Goal: Transaction & Acquisition: Purchase product/service

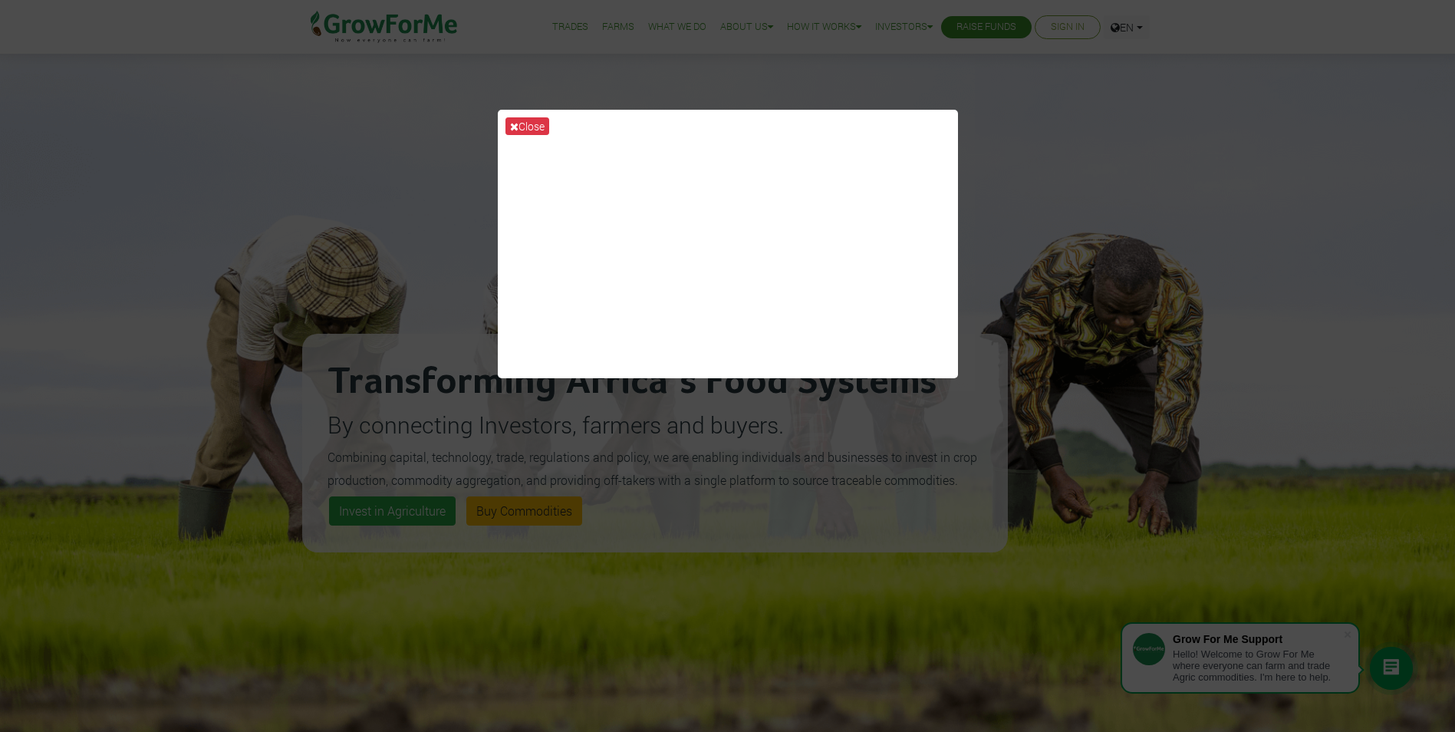
click at [1048, 182] on div "Close" at bounding box center [727, 366] width 1455 height 732
click at [921, 460] on div "Close" at bounding box center [727, 366] width 1455 height 732
click at [521, 130] on button "Close" at bounding box center [527, 126] width 44 height 18
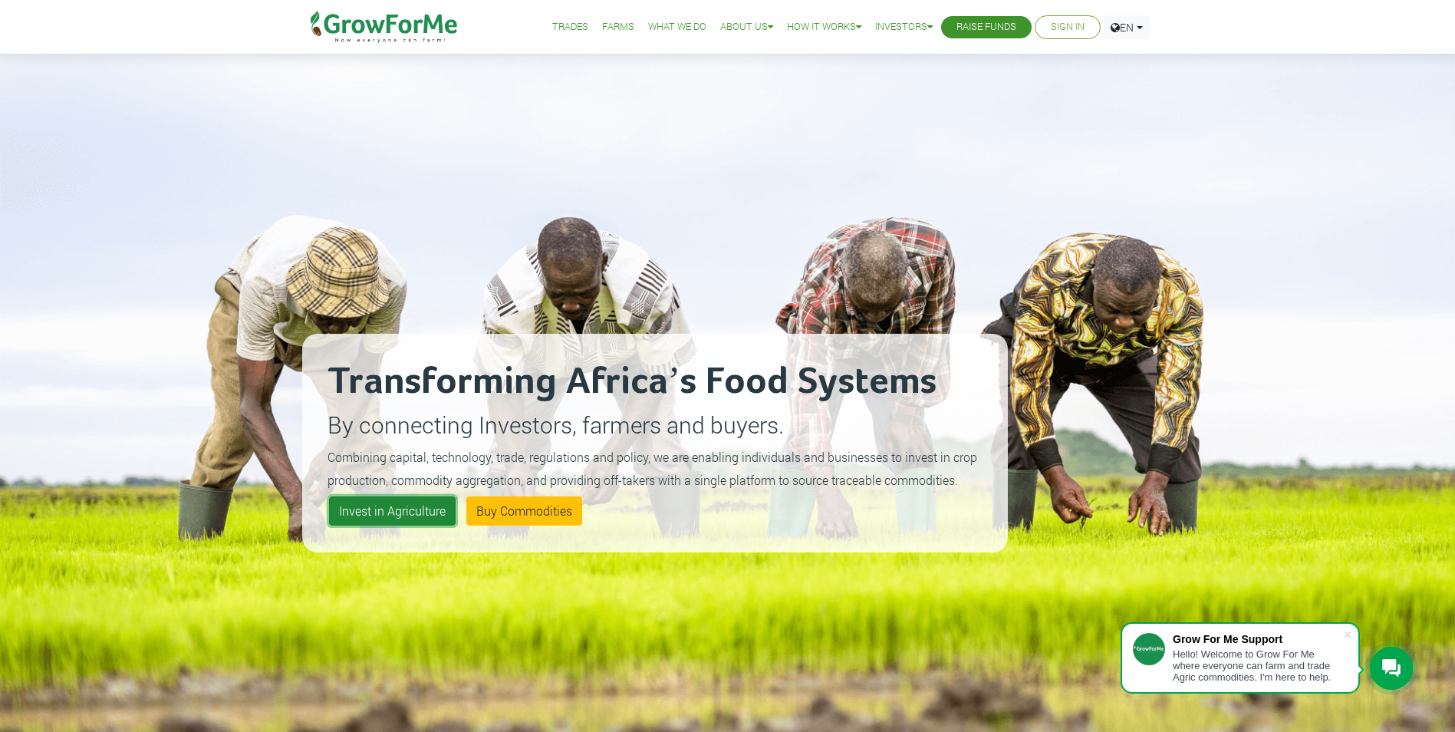
click at [386, 512] on link "Invest in Agriculture" at bounding box center [392, 510] width 127 height 29
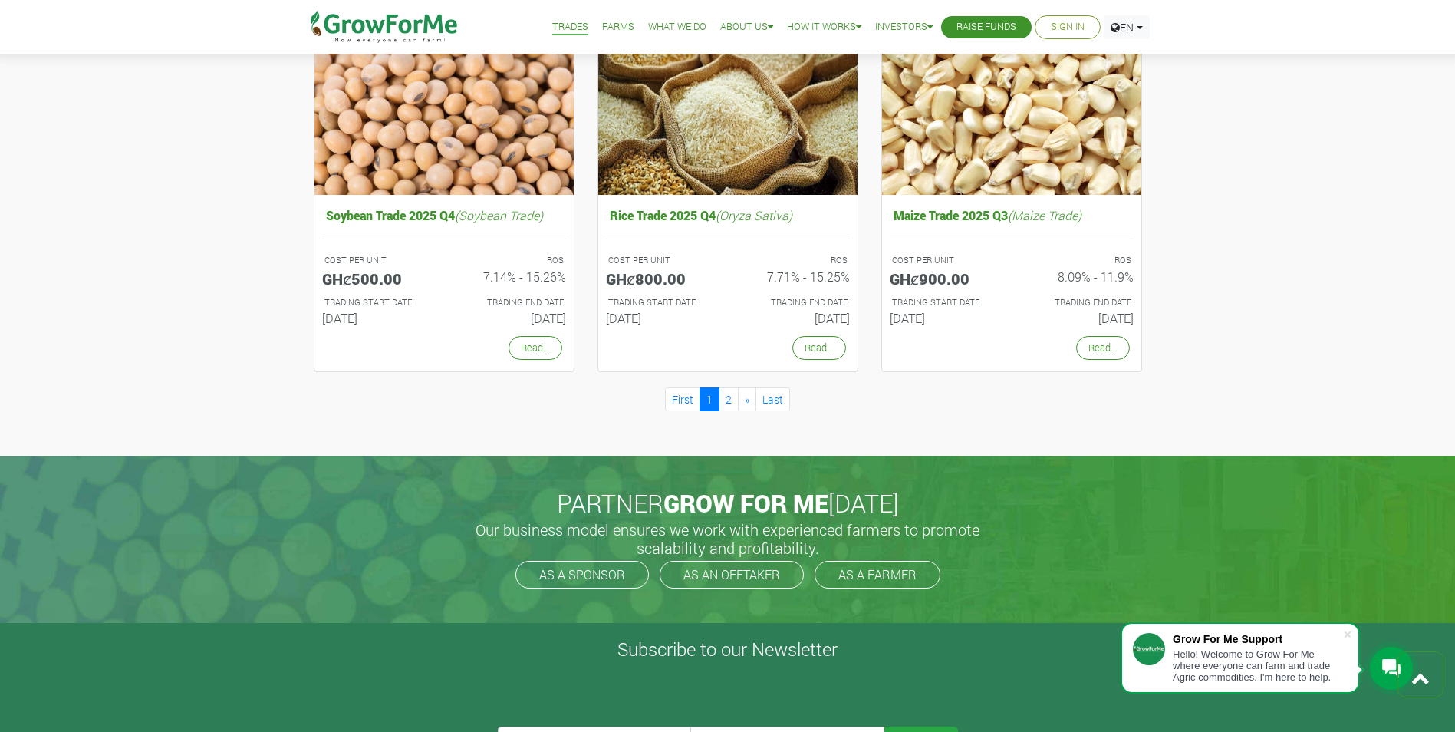
scroll to position [1380, 0]
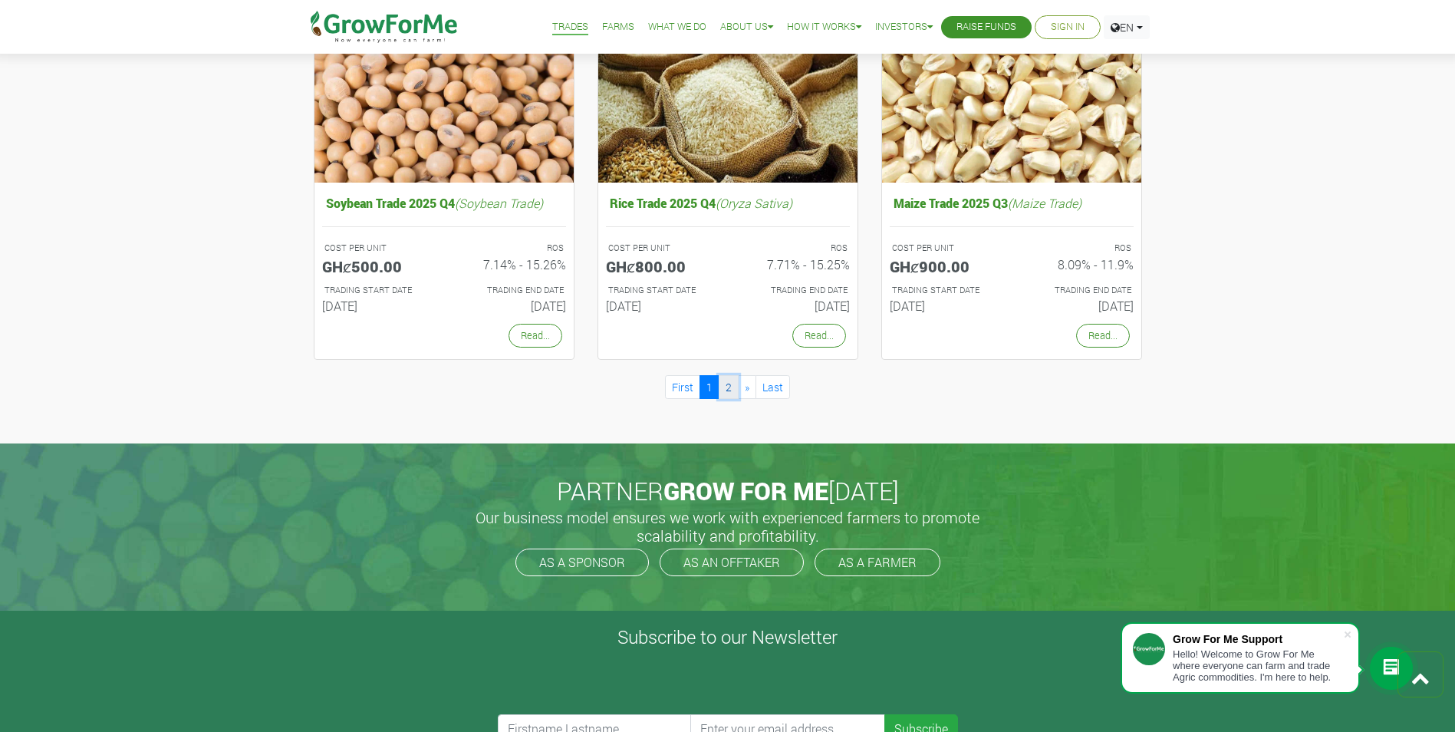
click at [733, 391] on link "2" at bounding box center [729, 387] width 20 height 24
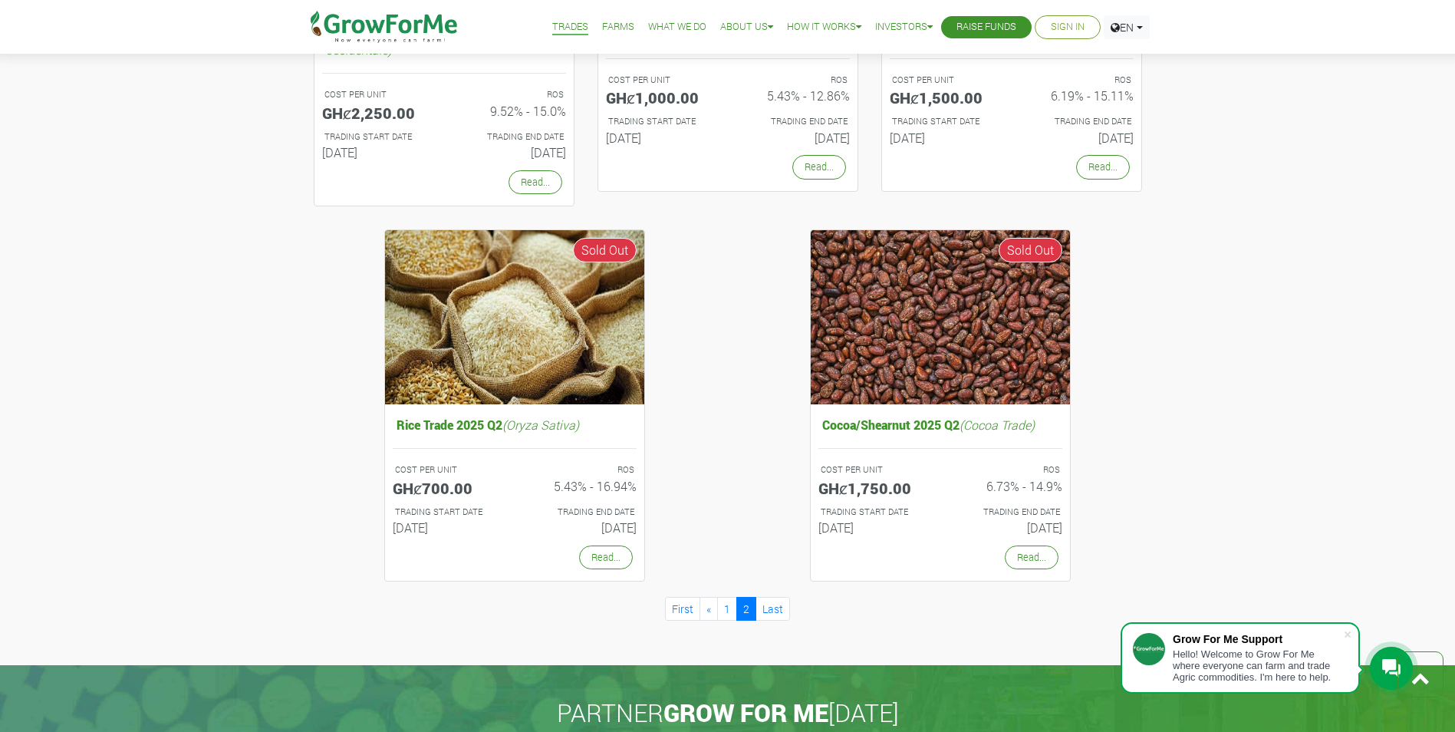
scroll to position [844, 0]
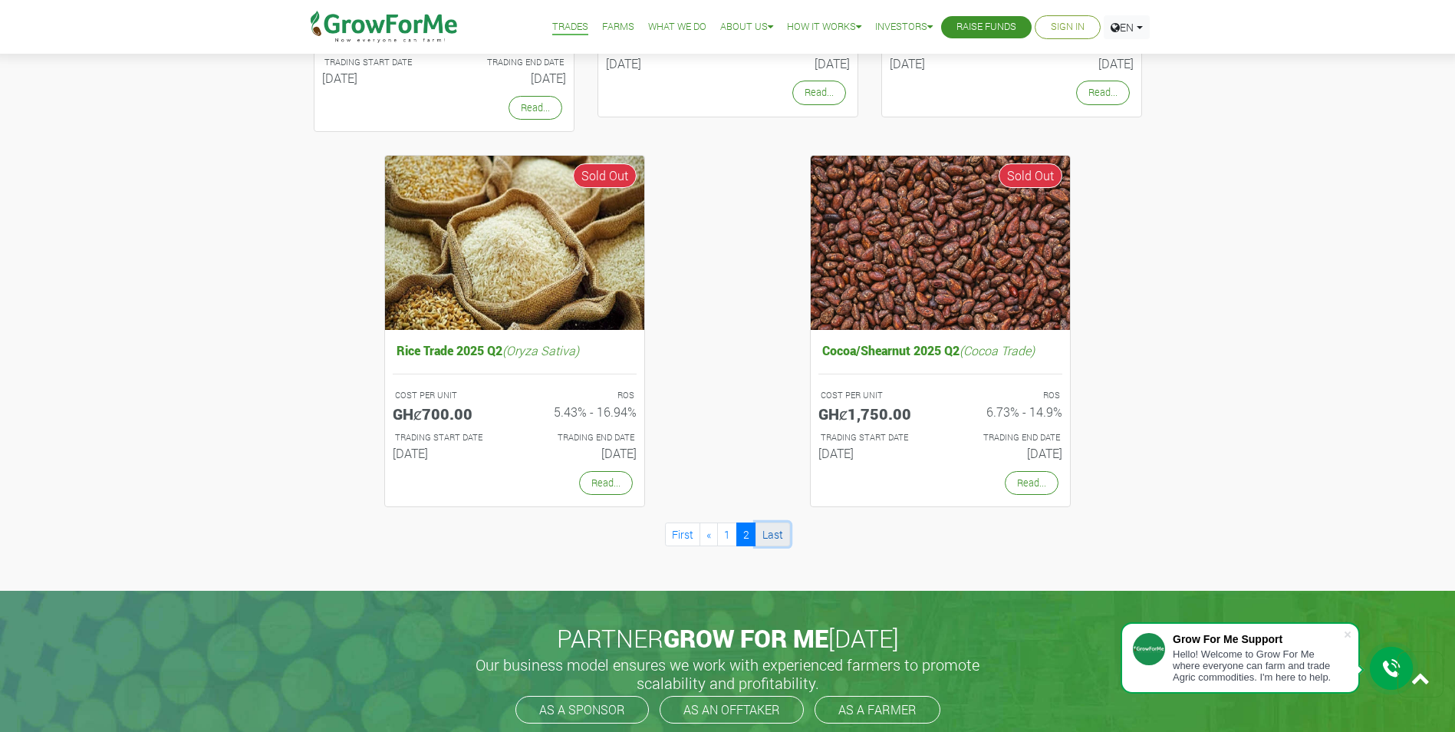
click at [775, 537] on link "Last" at bounding box center [772, 534] width 35 height 24
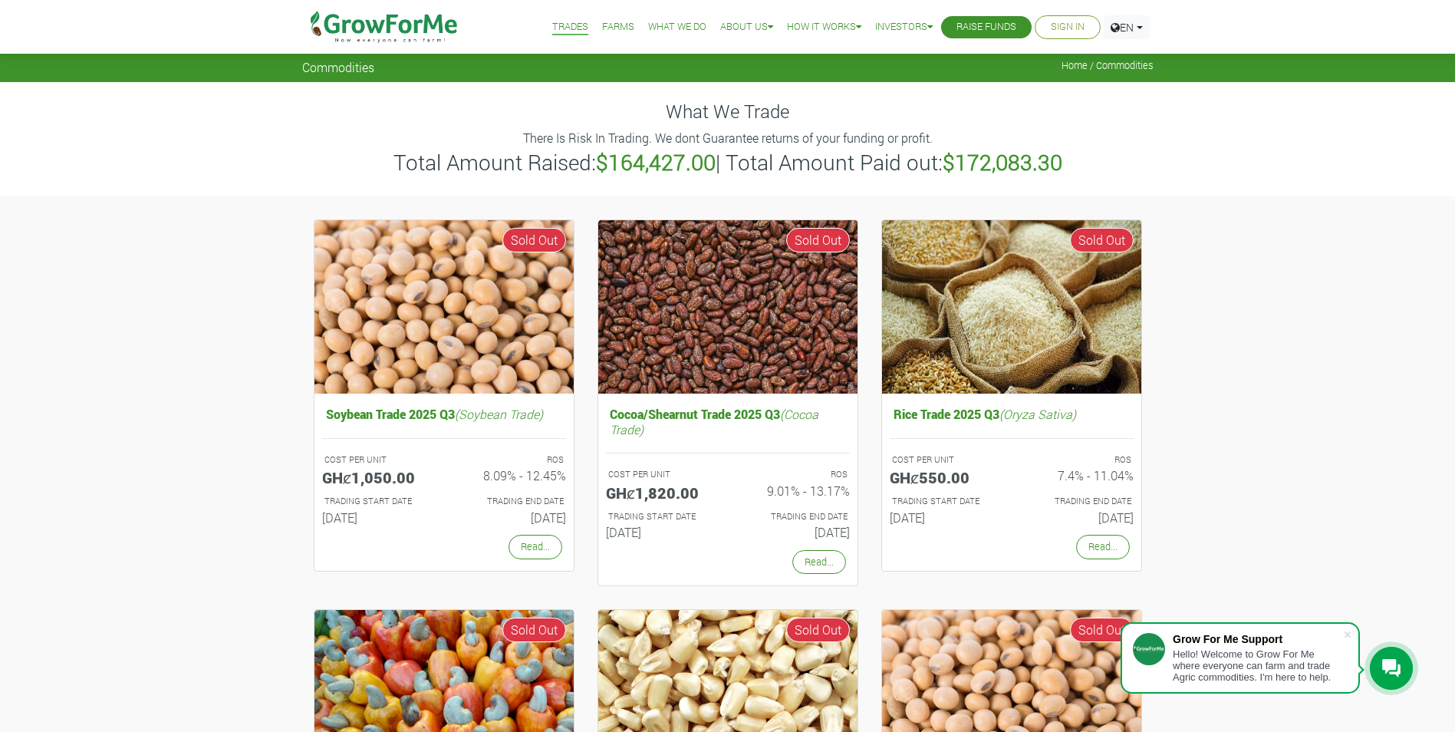
click at [608, 26] on link "Farms" at bounding box center [618, 27] width 32 height 16
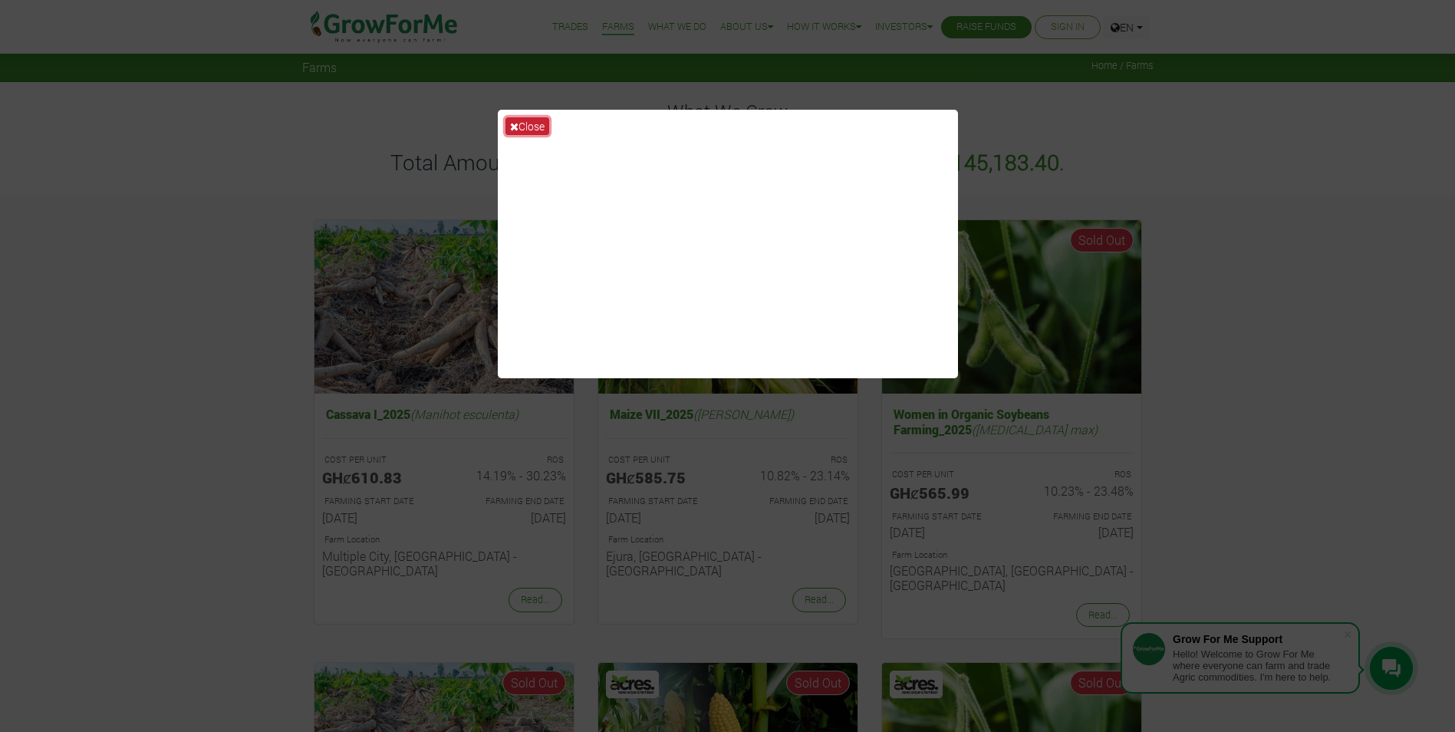
click at [525, 127] on button "Close" at bounding box center [527, 126] width 44 height 18
